Goal: Information Seeking & Learning: Understand process/instructions

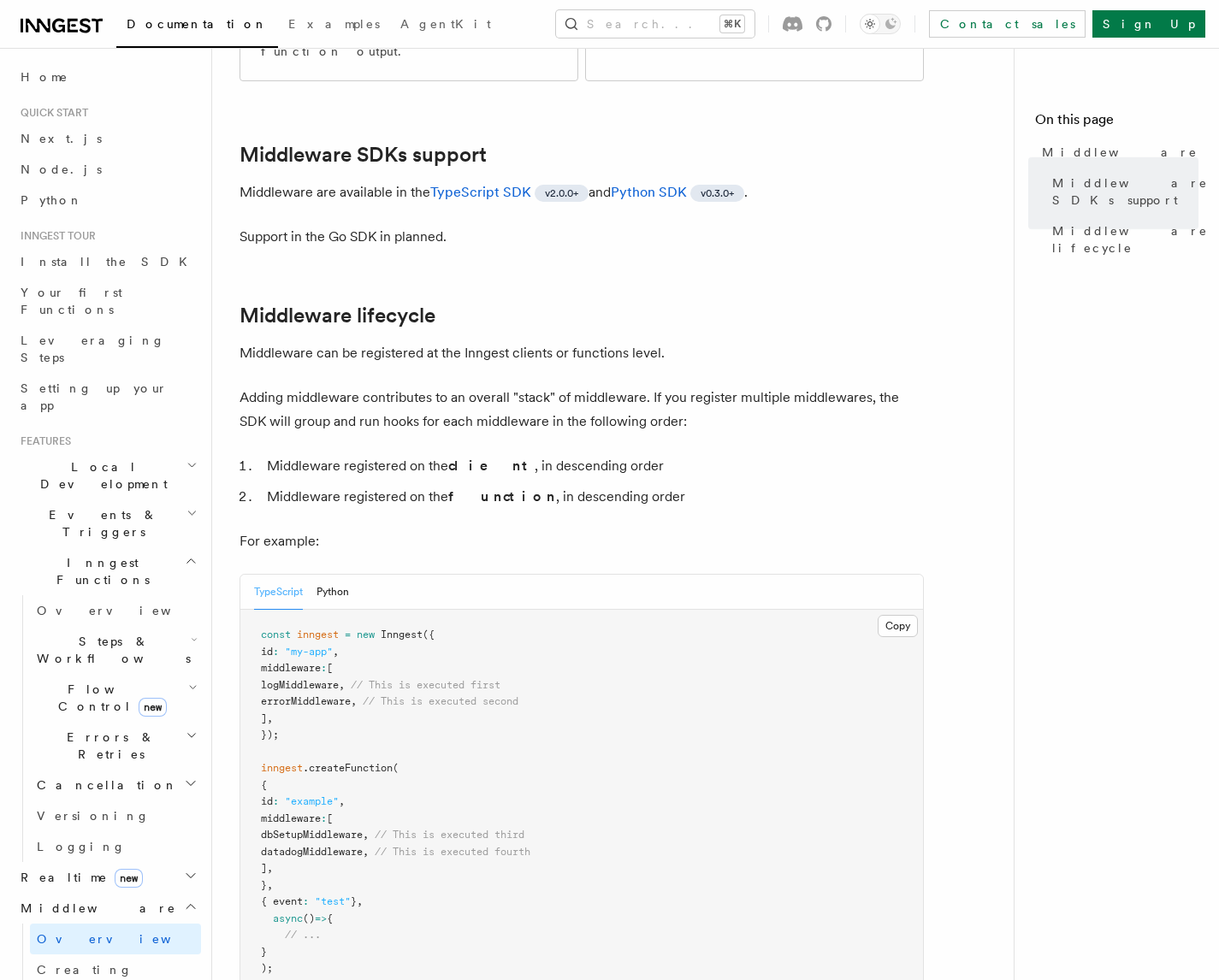
scroll to position [805, 0]
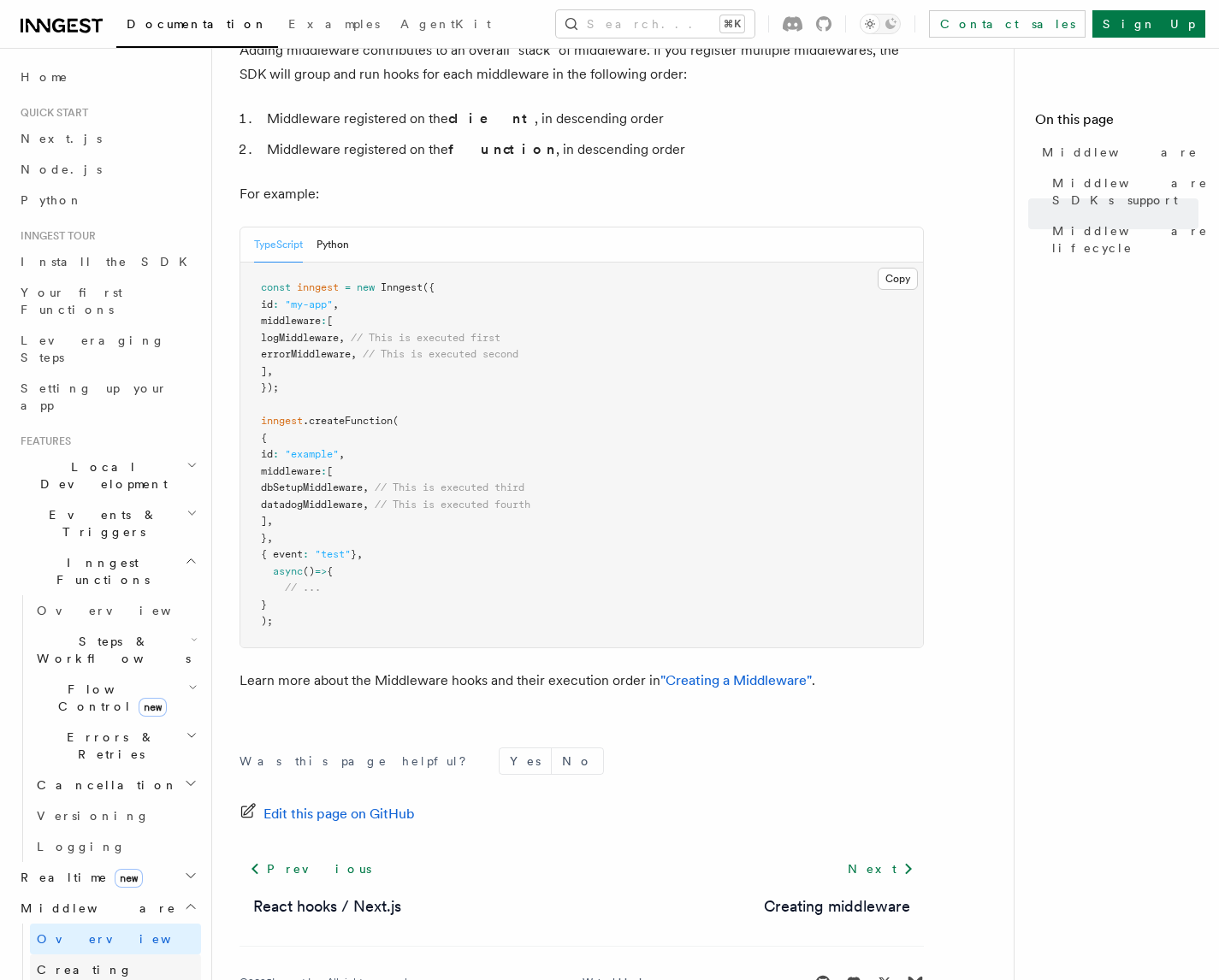
click at [63, 955] on link "Creating middleware" at bounding box center [115, 978] width 171 height 48
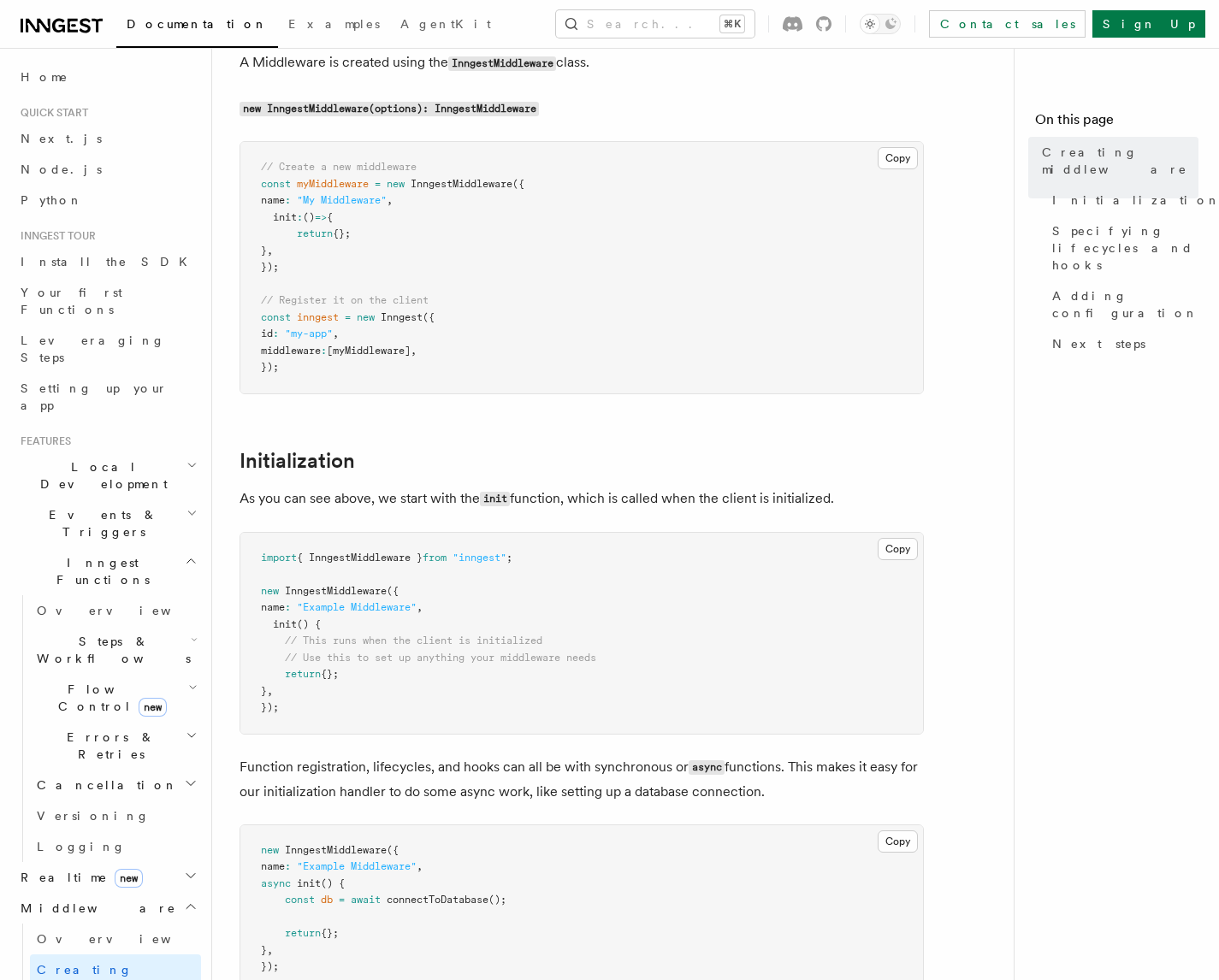
scroll to position [550, 0]
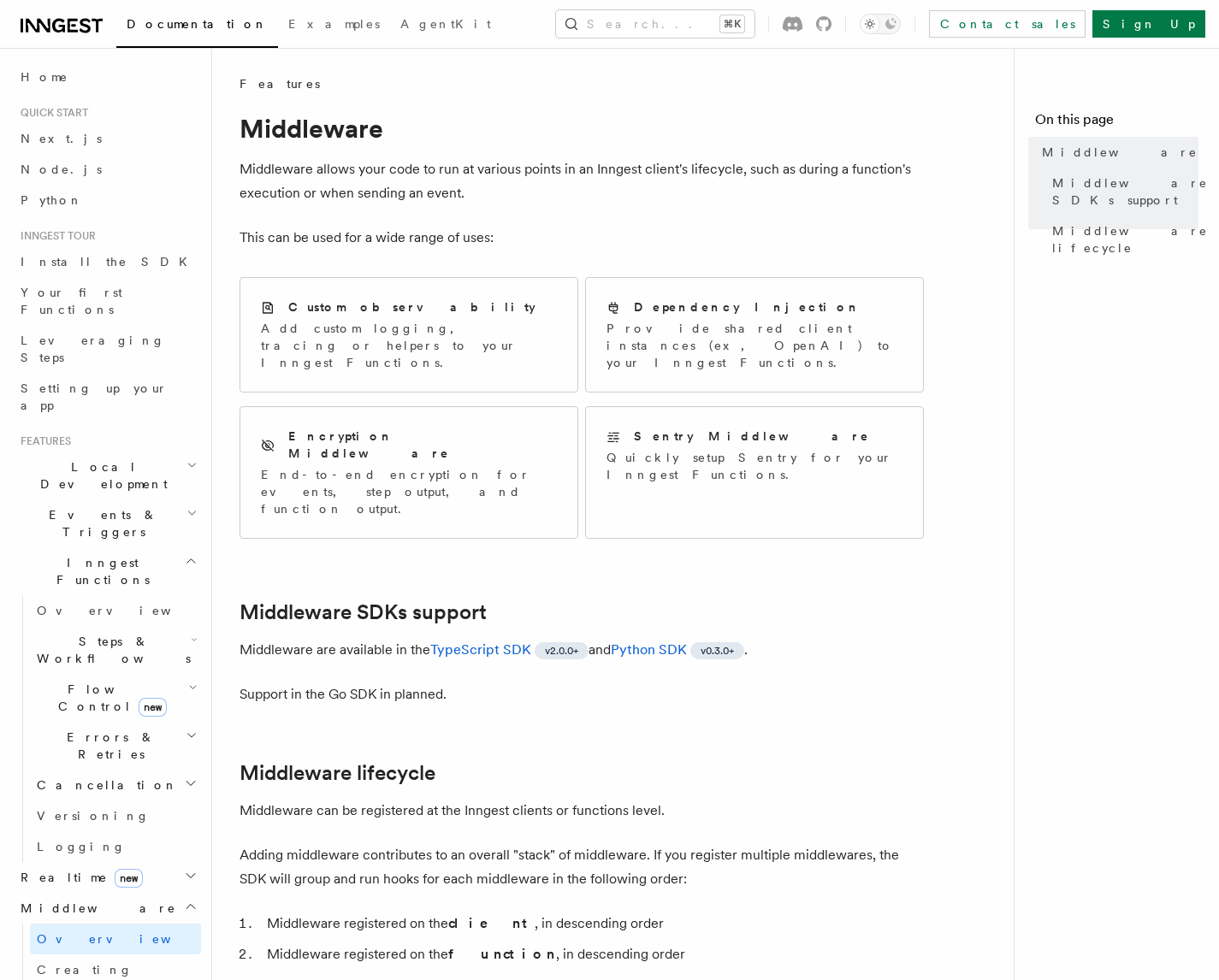
scroll to position [801, 0]
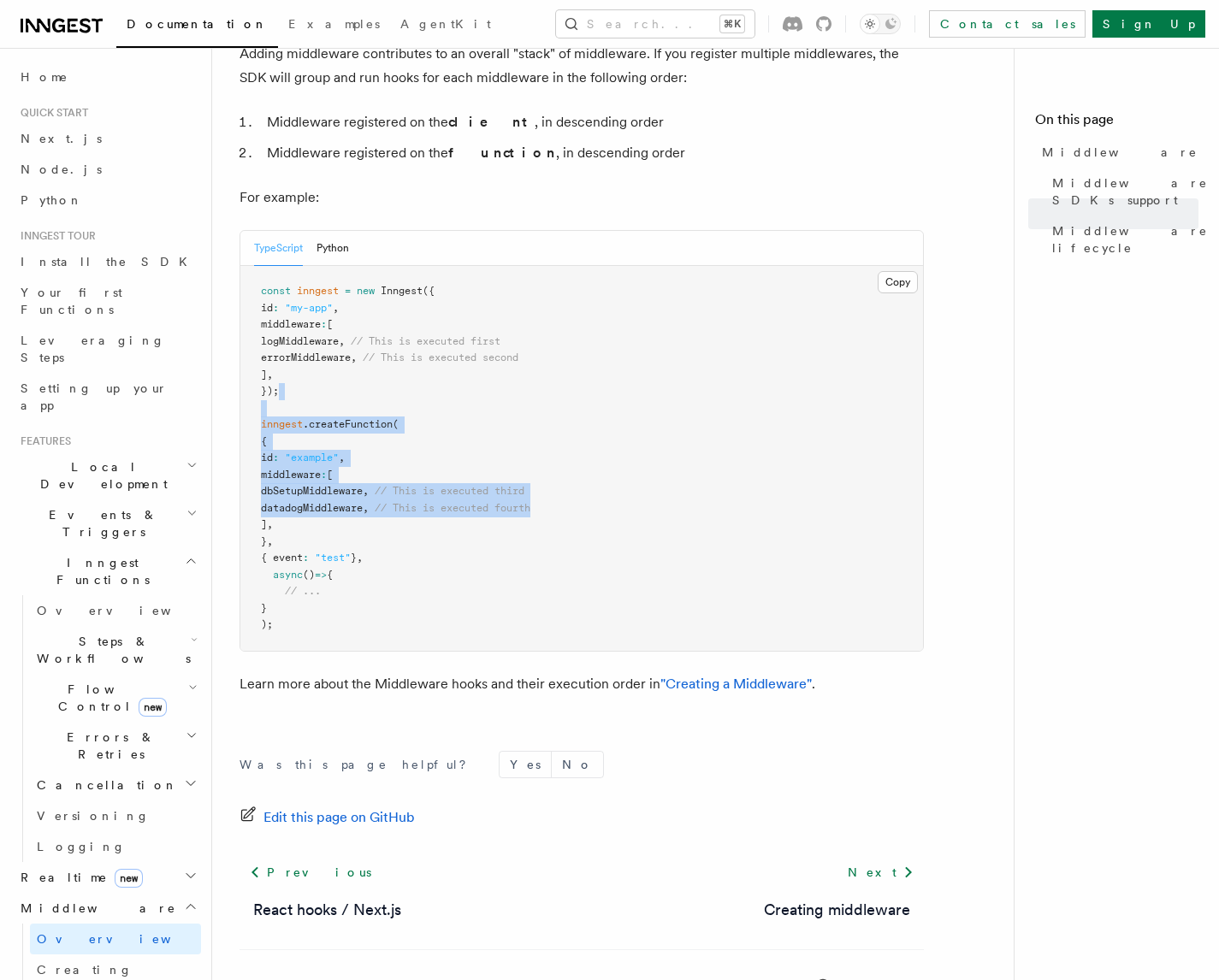
drag, startPoint x: 670, startPoint y: 380, endPoint x: 671, endPoint y: 498, distance: 118.0
click at [670, 464] on pre "const inngest = new Inngest ({ id : "my-app" , middleware : [ logMiddleware , /…" at bounding box center [581, 458] width 682 height 385
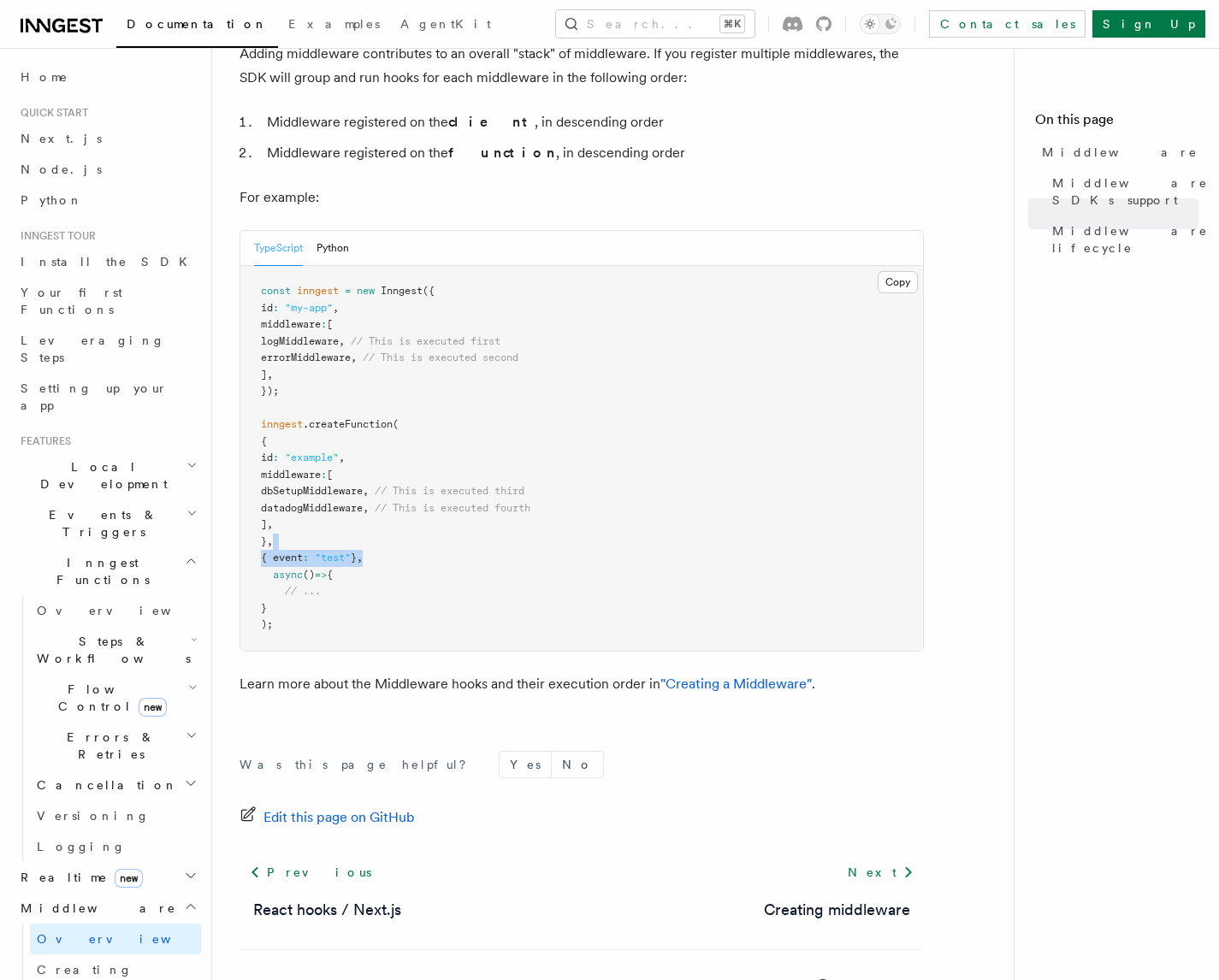
click at [671, 503] on pre "const inngest = new Inngest ({ id : "my-app" , middleware : [ logMiddleware , /…" at bounding box center [581, 458] width 682 height 385
click at [670, 499] on pre "const inngest = new Inngest ({ id : "my-app" , middleware : [ logMiddleware , /…" at bounding box center [581, 458] width 682 height 385
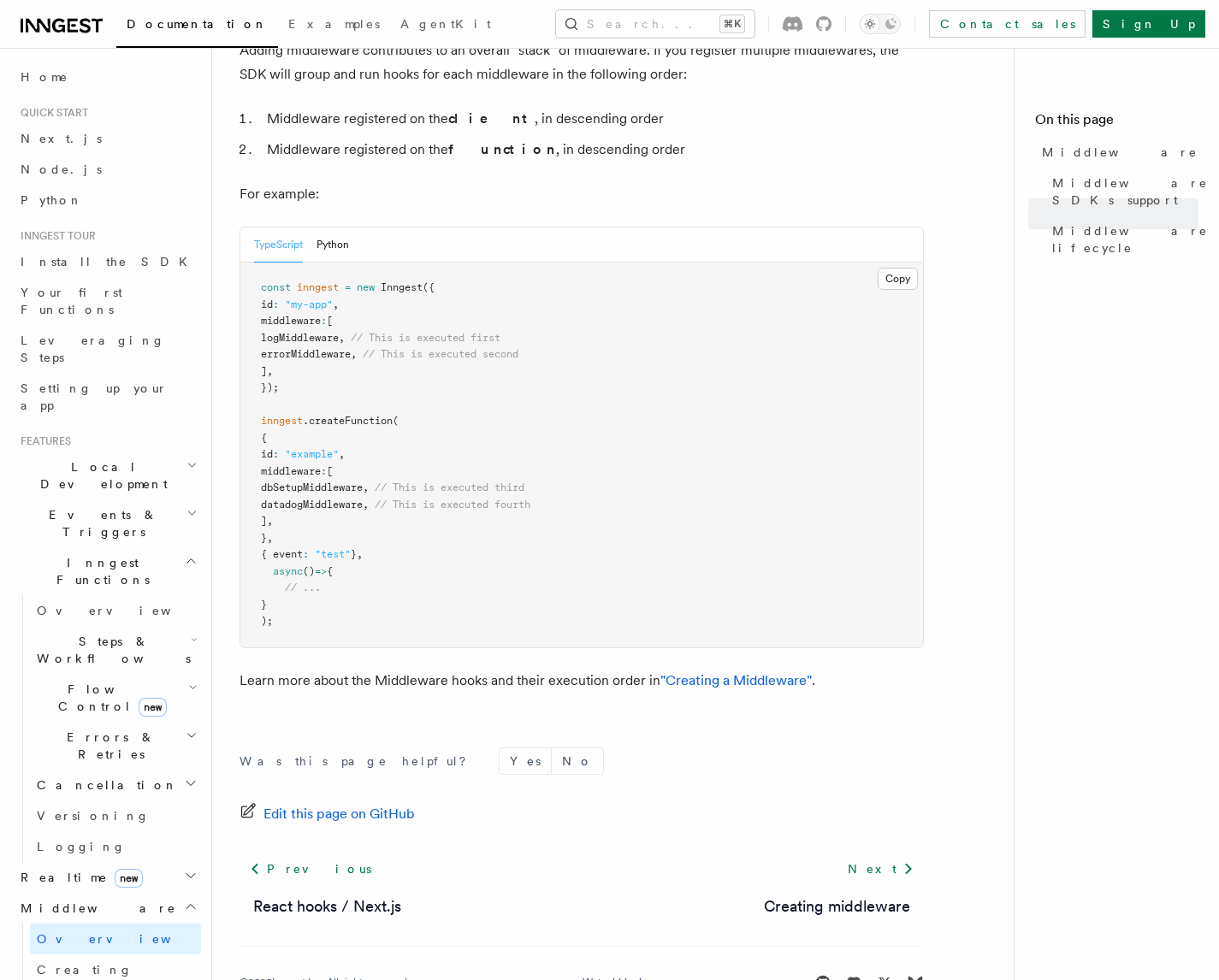
click at [869, 566] on pre "const inngest = new Inngest ({ id : "my-app" , middleware : [ logMiddleware , /…" at bounding box center [581, 455] width 682 height 385
click at [123, 963] on span "Creating middleware" at bounding box center [109, 978] width 145 height 31
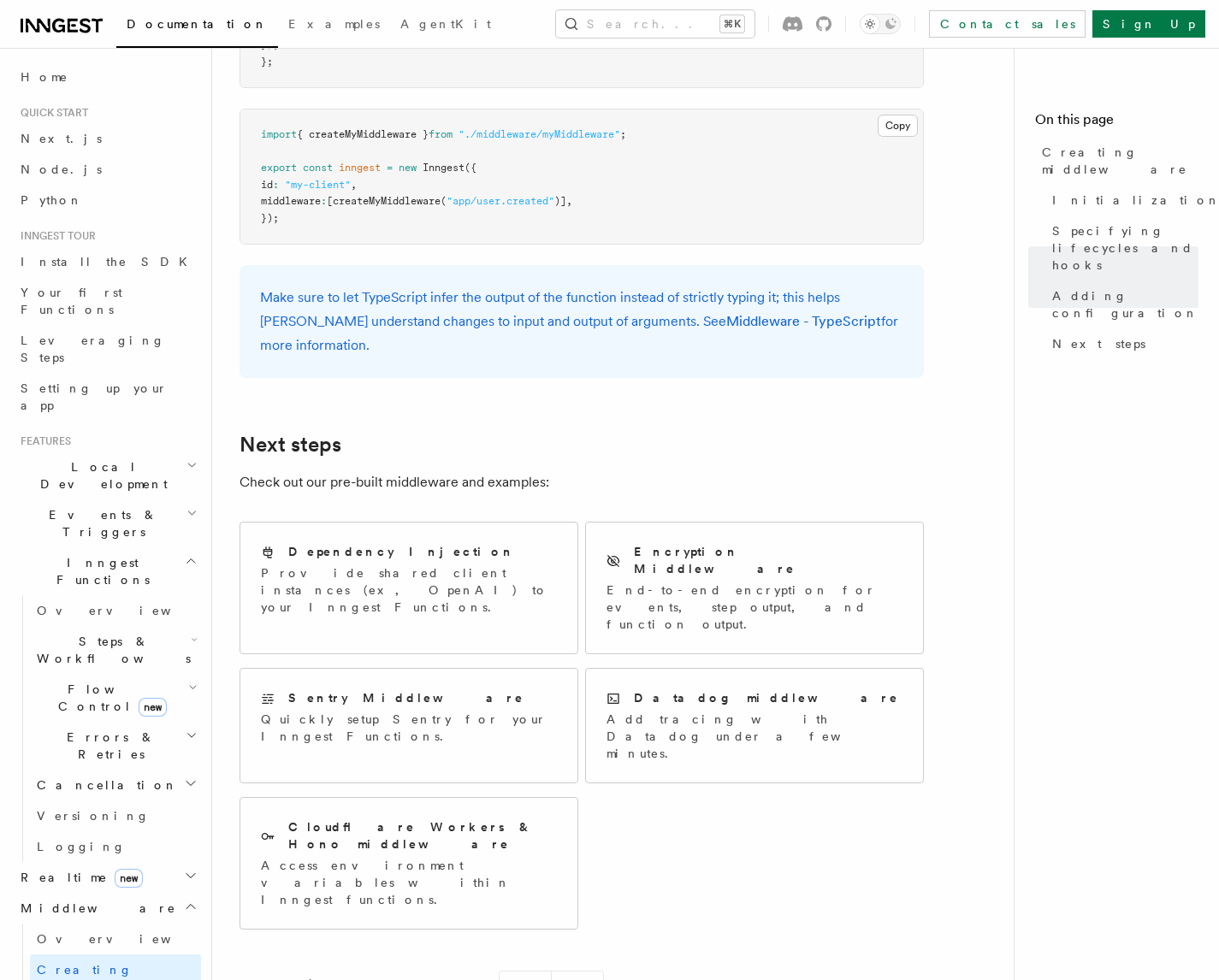
scroll to position [2822, 0]
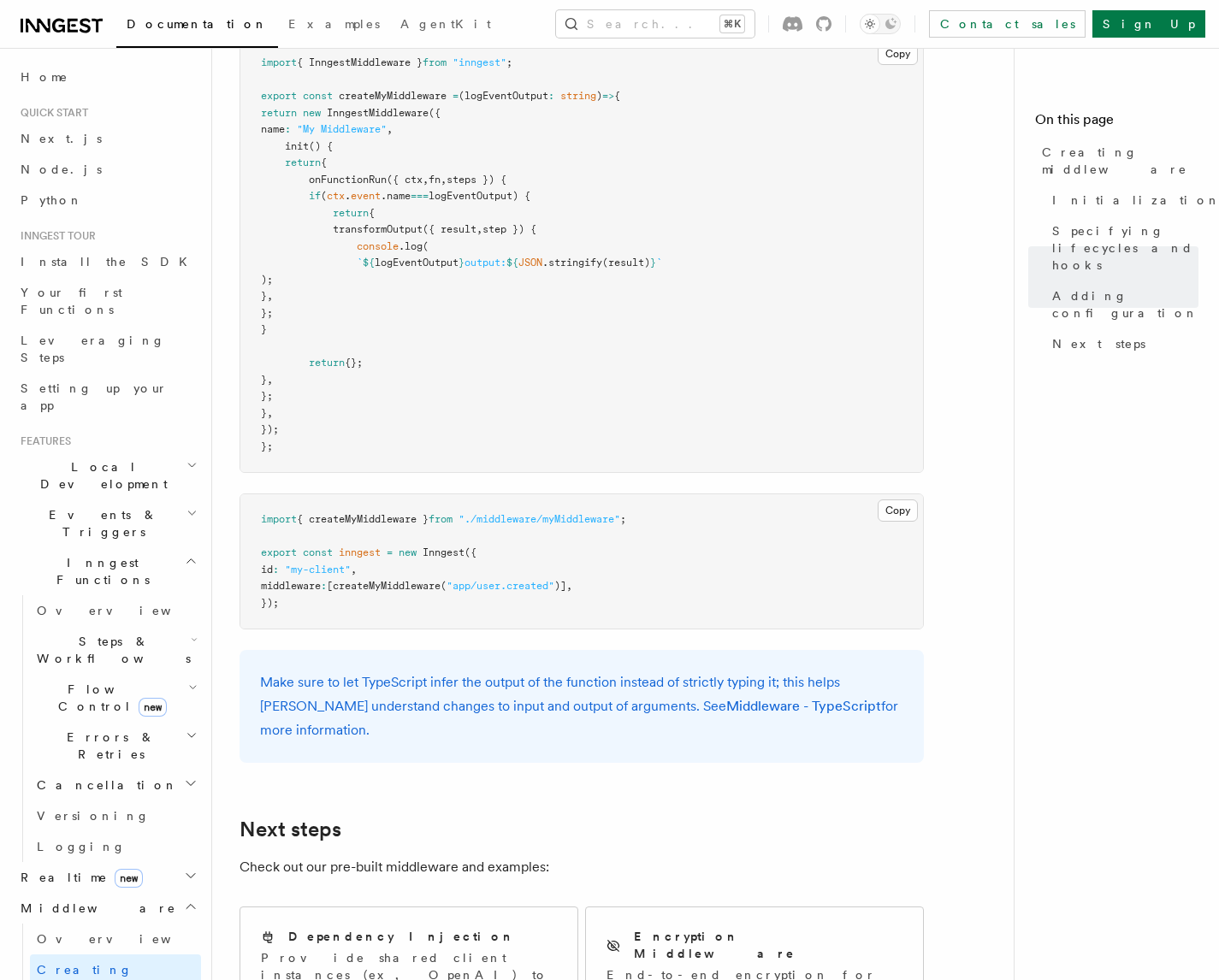
click at [392, 236] on span "transformOutput" at bounding box center [378, 228] width 90 height 12
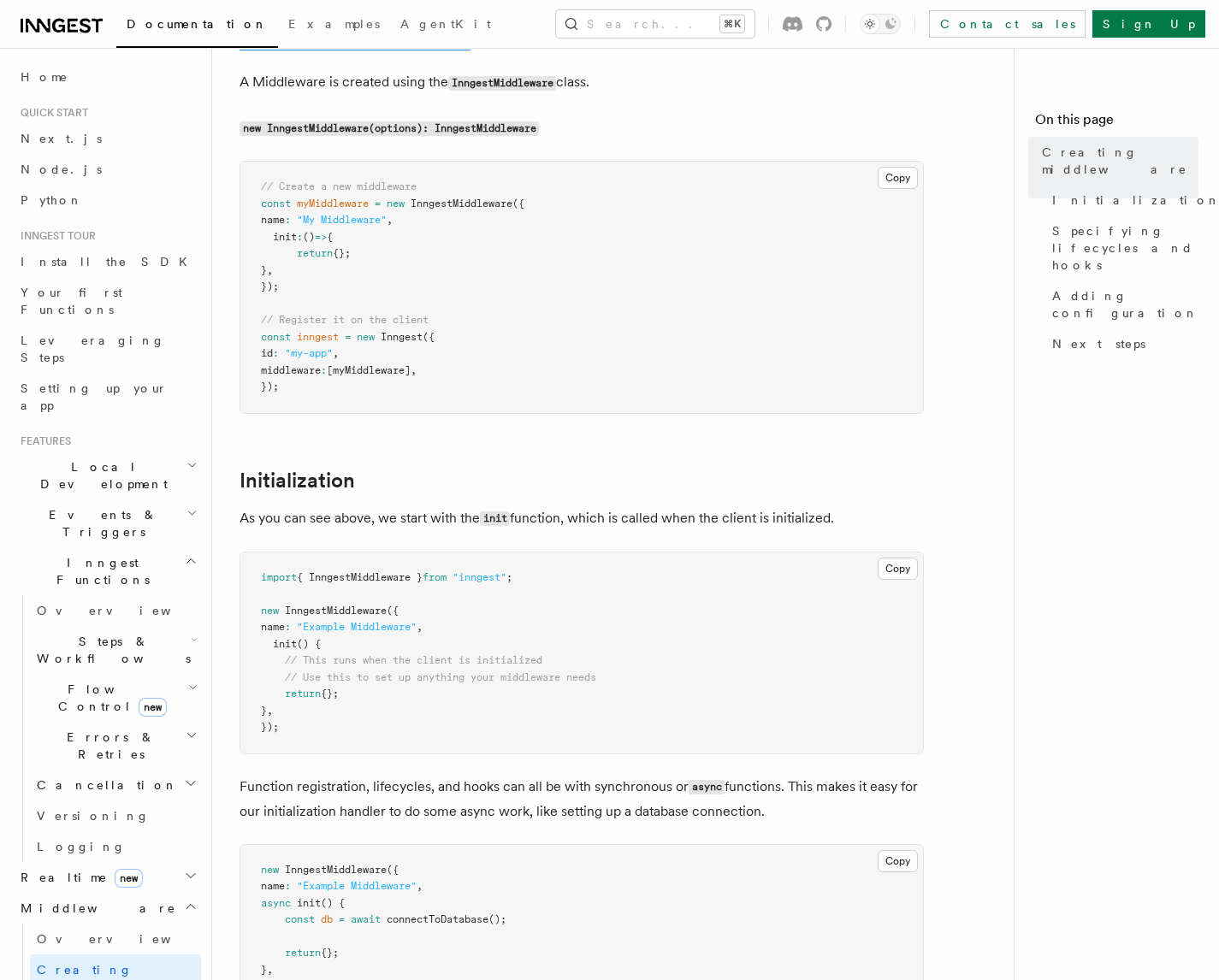
scroll to position [599, 0]
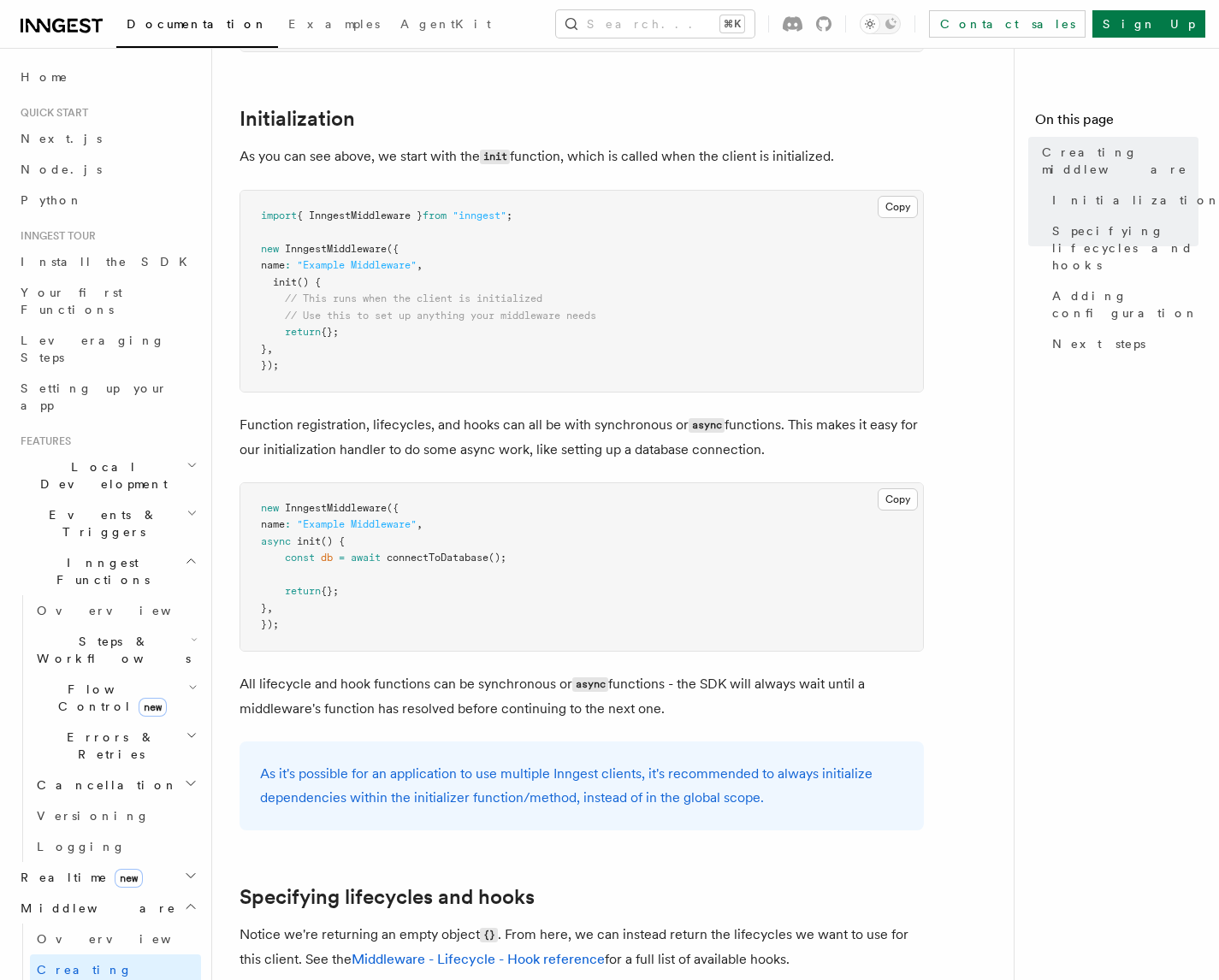
click at [519, 380] on pre "import { InngestMiddleware } from "inngest" ; new InngestMiddleware ({ name : "…" at bounding box center [581, 291] width 682 height 201
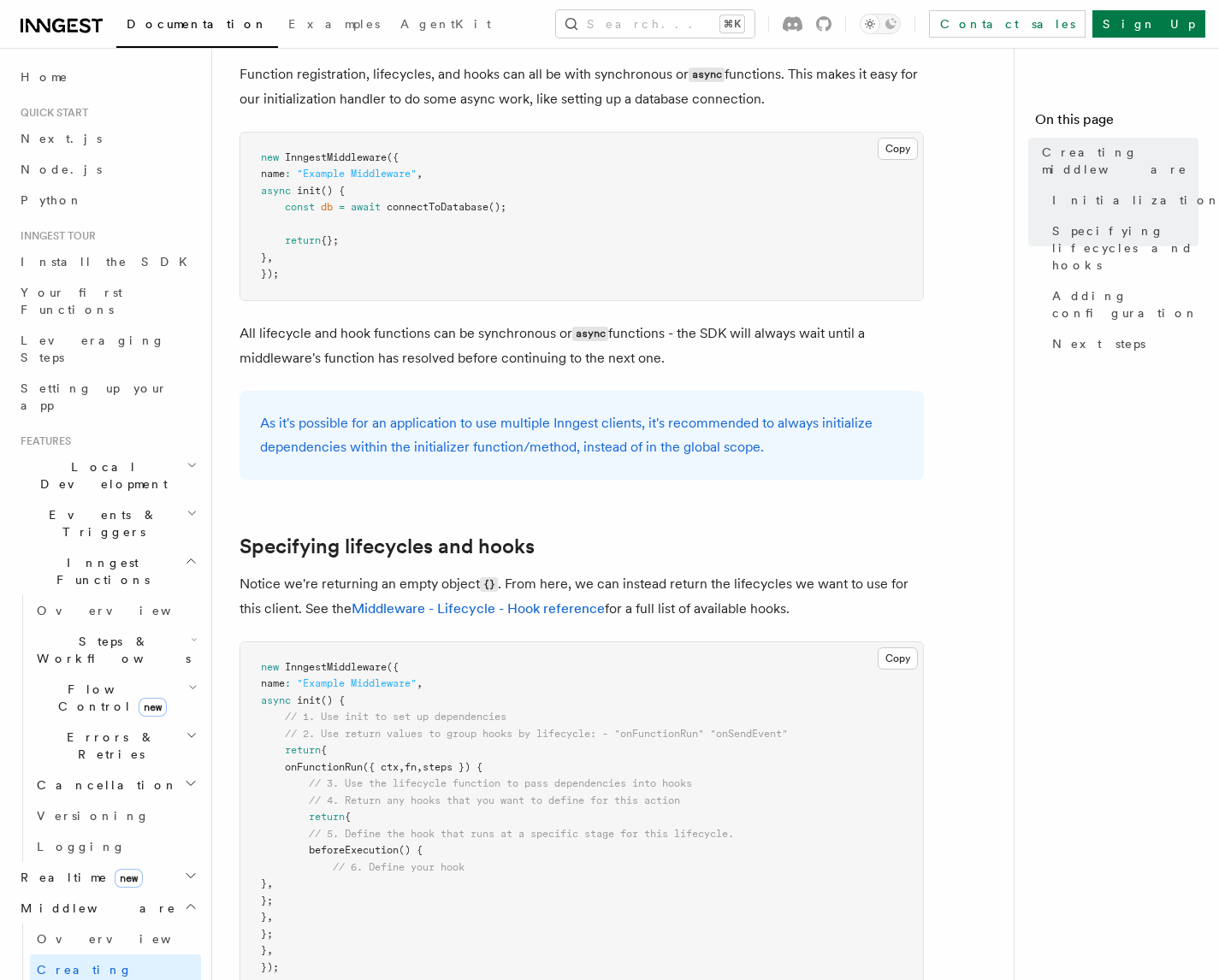
scroll to position [1125, 0]
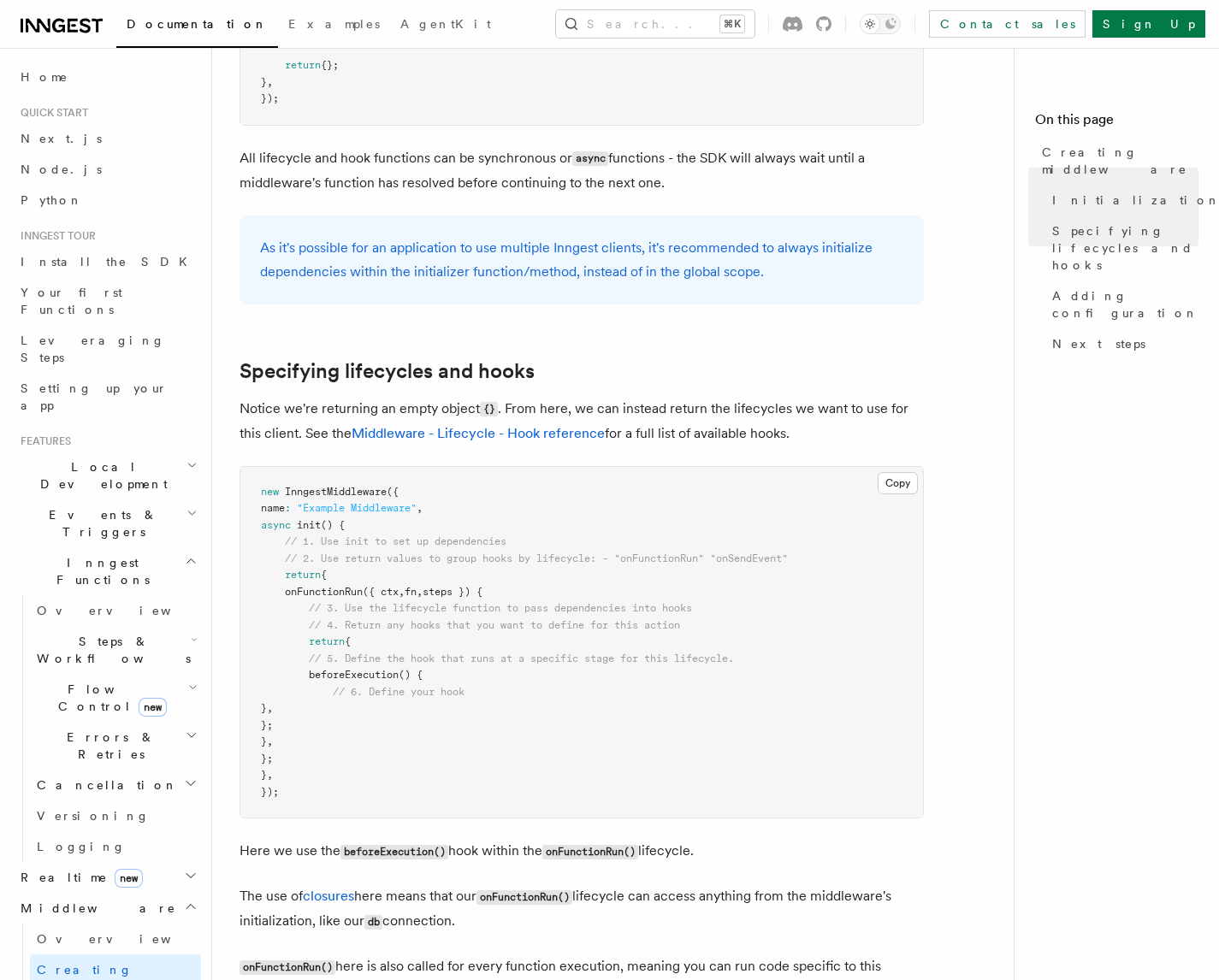
click at [824, 718] on pre "new InngestMiddleware ({ name : "Example Middleware" , async init () { // 1. Us…" at bounding box center [581, 643] width 682 height 352
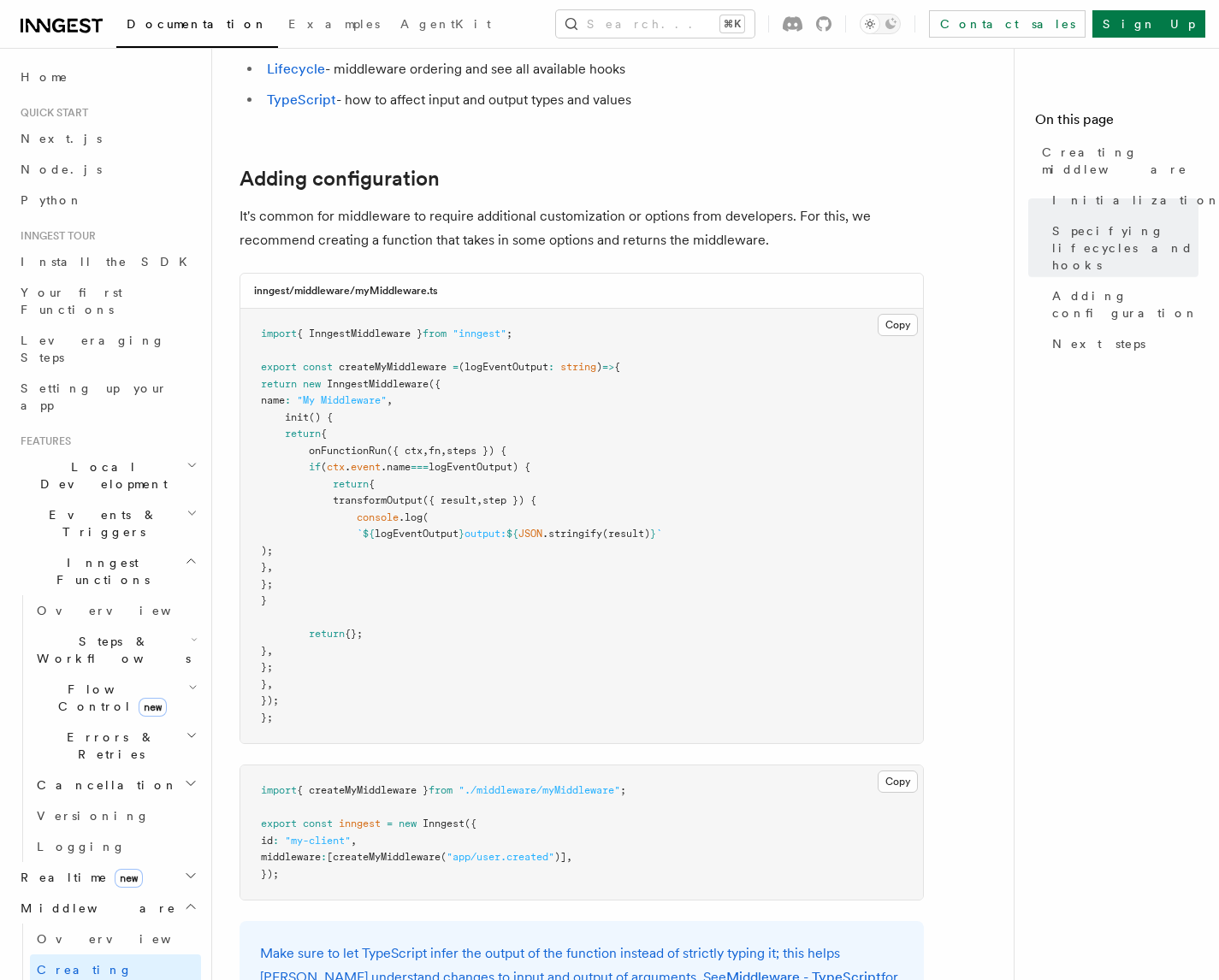
scroll to position [2913, 0]
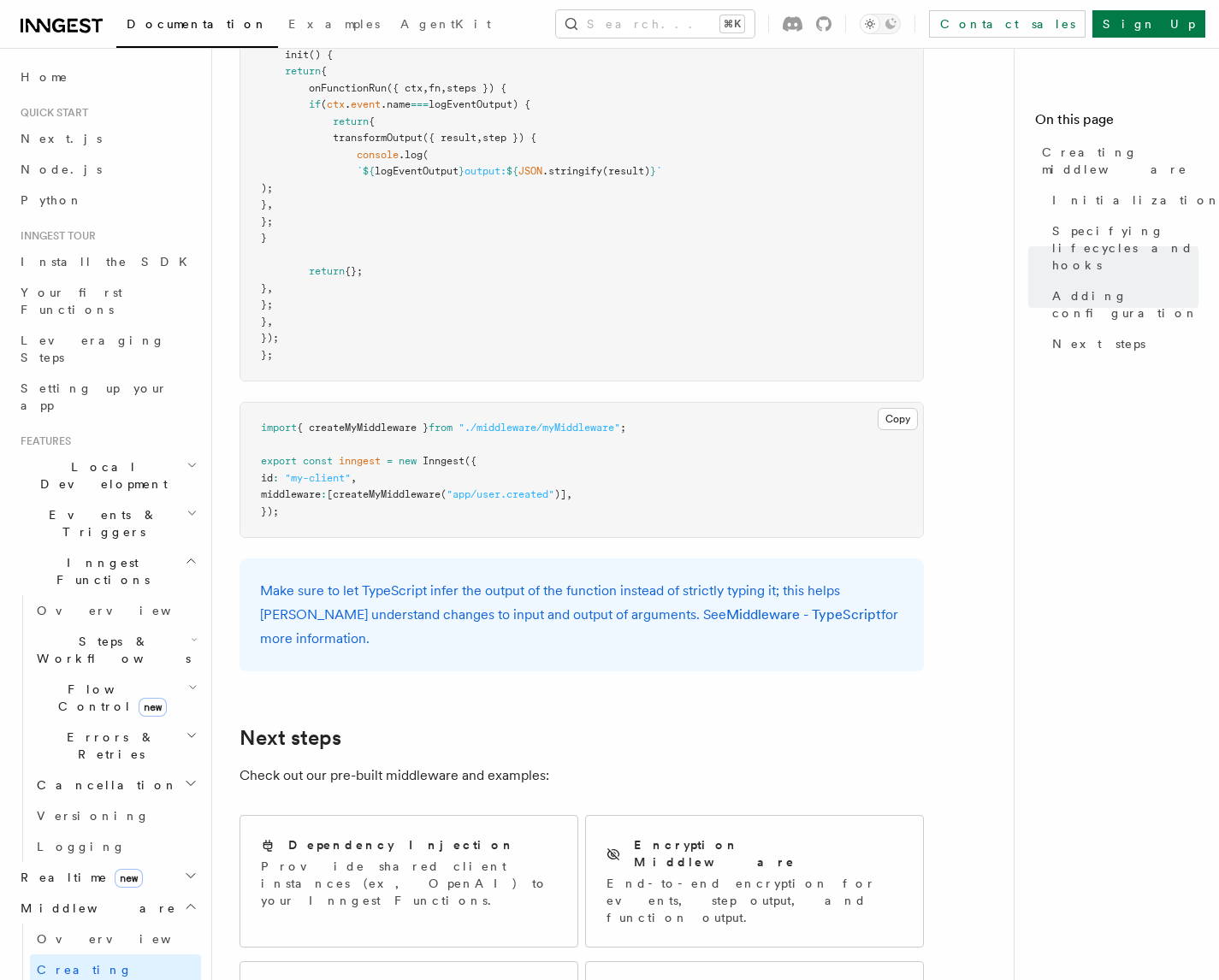
click at [640, 488] on pre "import { createMyMiddleware } from "./middleware/myMiddleware" ; export const i…" at bounding box center [581, 469] width 682 height 134
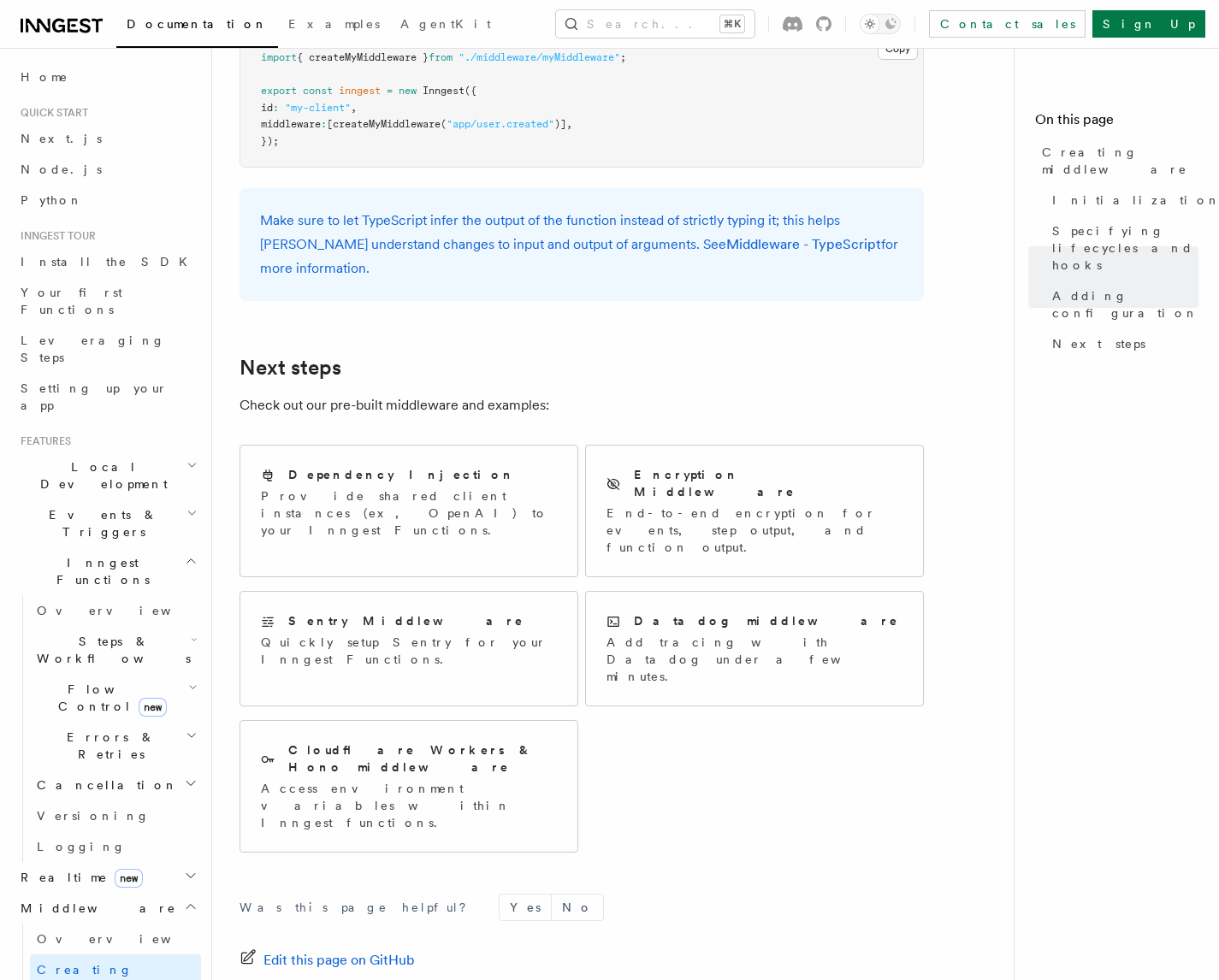
scroll to position [183, 0]
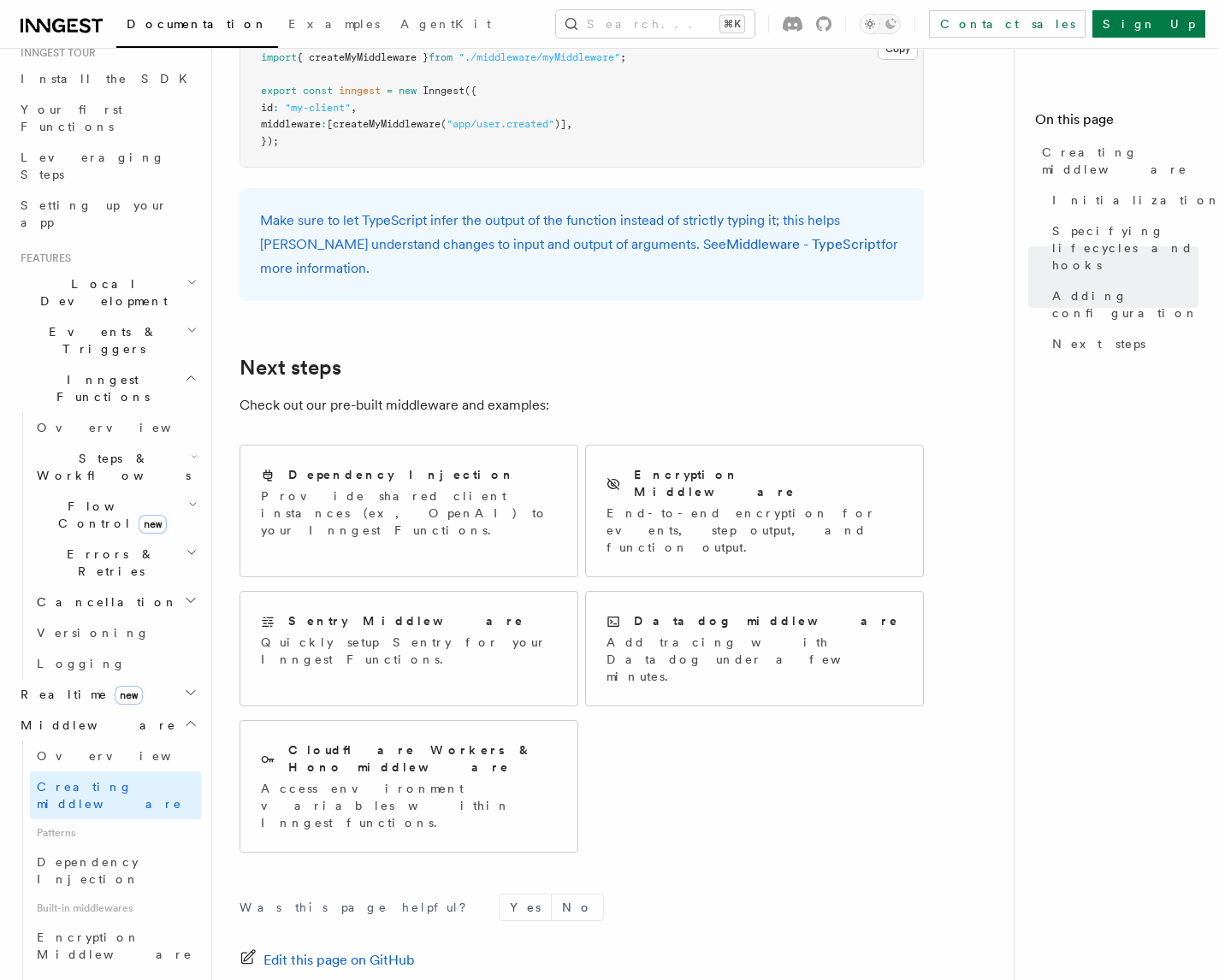
click at [743, 893] on form "Was this page helpful? Yes No" at bounding box center [581, 907] width 684 height 27
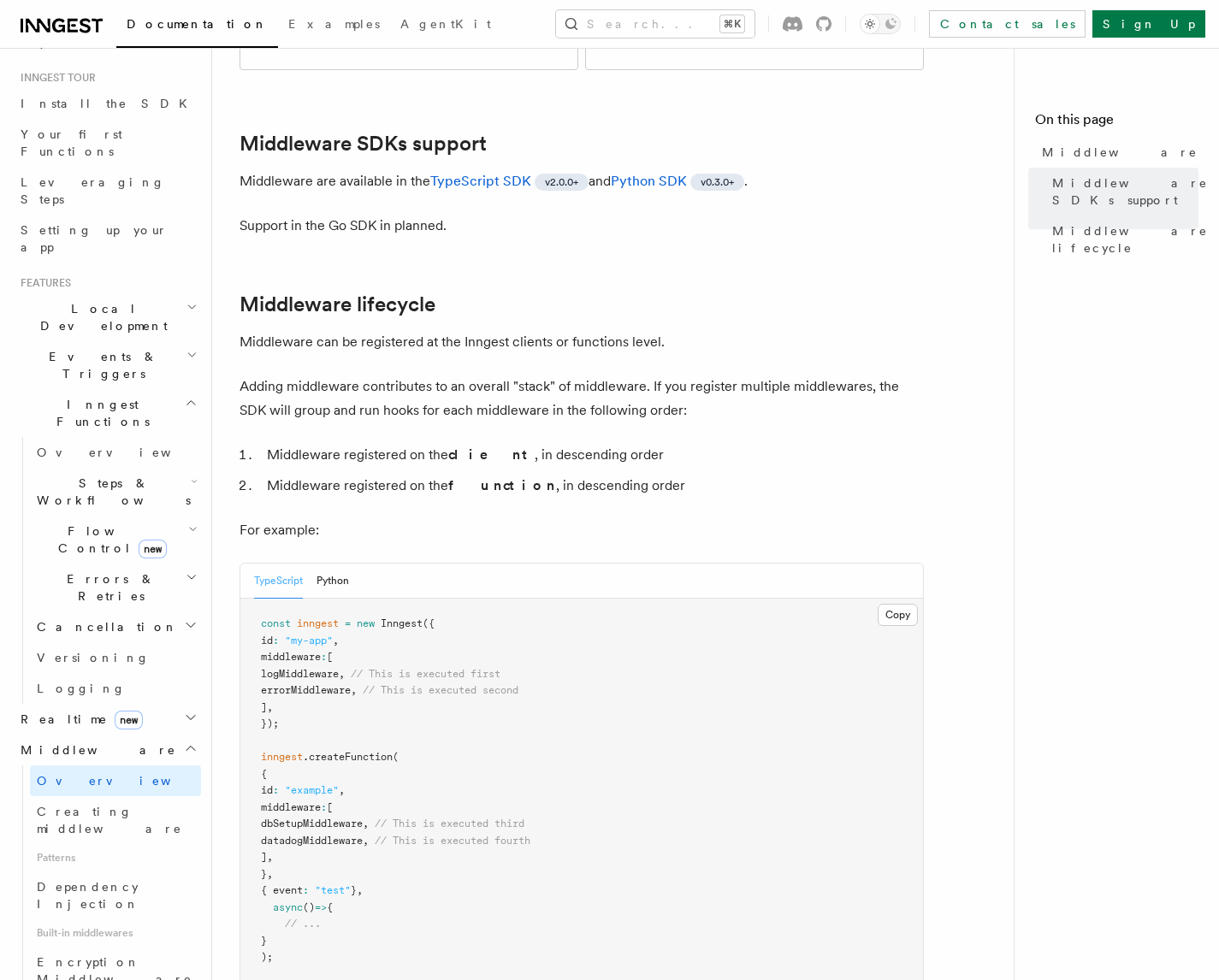
scroll to position [159, 0]
click at [489, 443] on li "Middleware registered on the client , in descending order" at bounding box center [593, 455] width 662 height 24
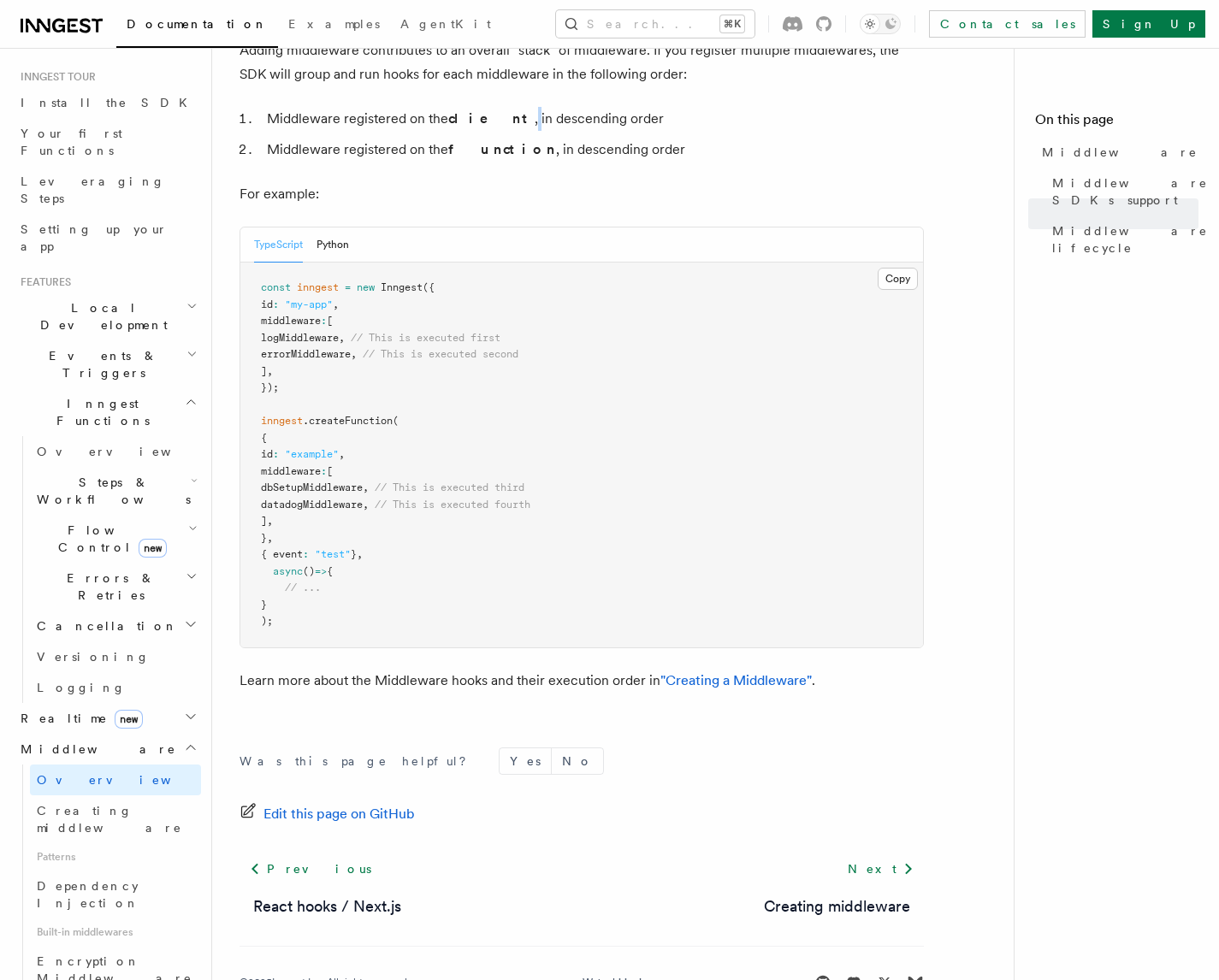
scroll to position [0, 0]
